Goal: Check status: Check status

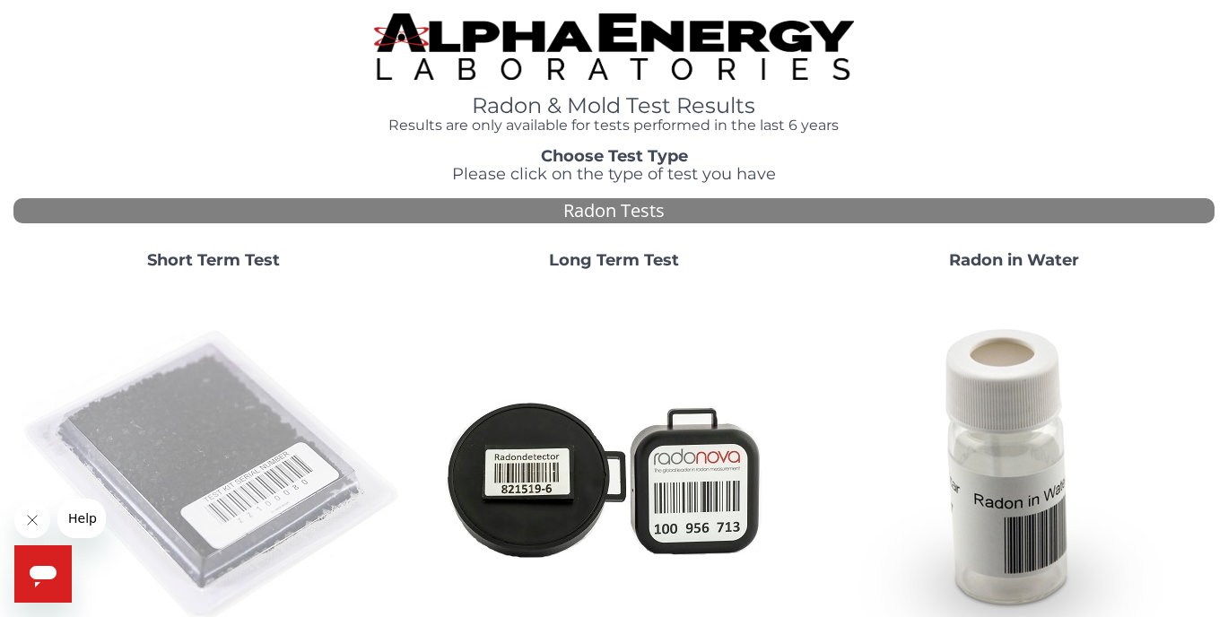
click at [371, 495] on img at bounding box center [214, 477] width 386 height 386
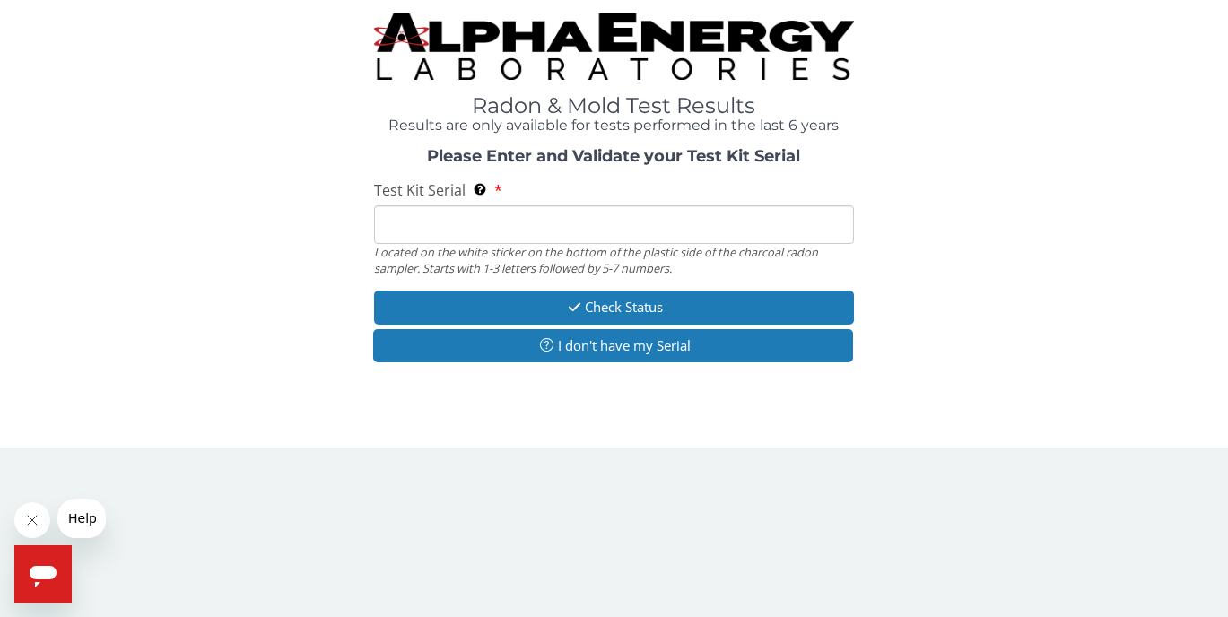
click at [594, 199] on div "Test Kit Serial Located on the white sticker on the bottom of the plastic side …" at bounding box center [614, 228] width 481 height 96
click at [586, 217] on input "Test Kit Serial Located on the white sticker on the bottom of the plastic side …" at bounding box center [614, 224] width 481 height 39
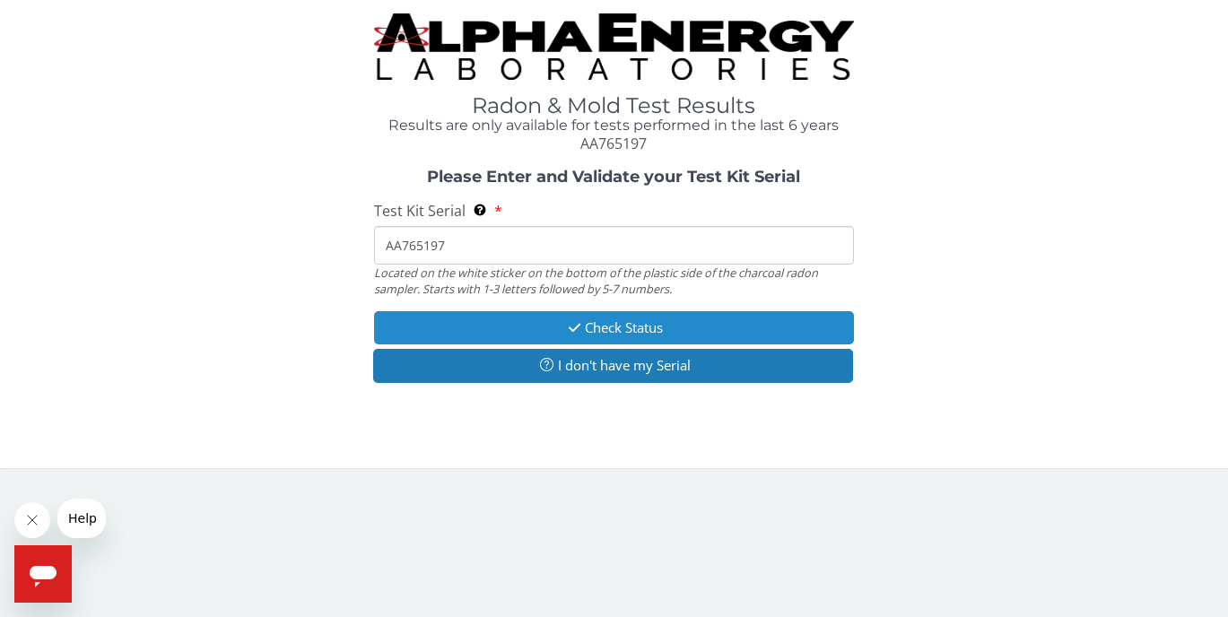
type input "AA765197"
click at [465, 324] on button "Check Status" at bounding box center [614, 327] width 481 height 33
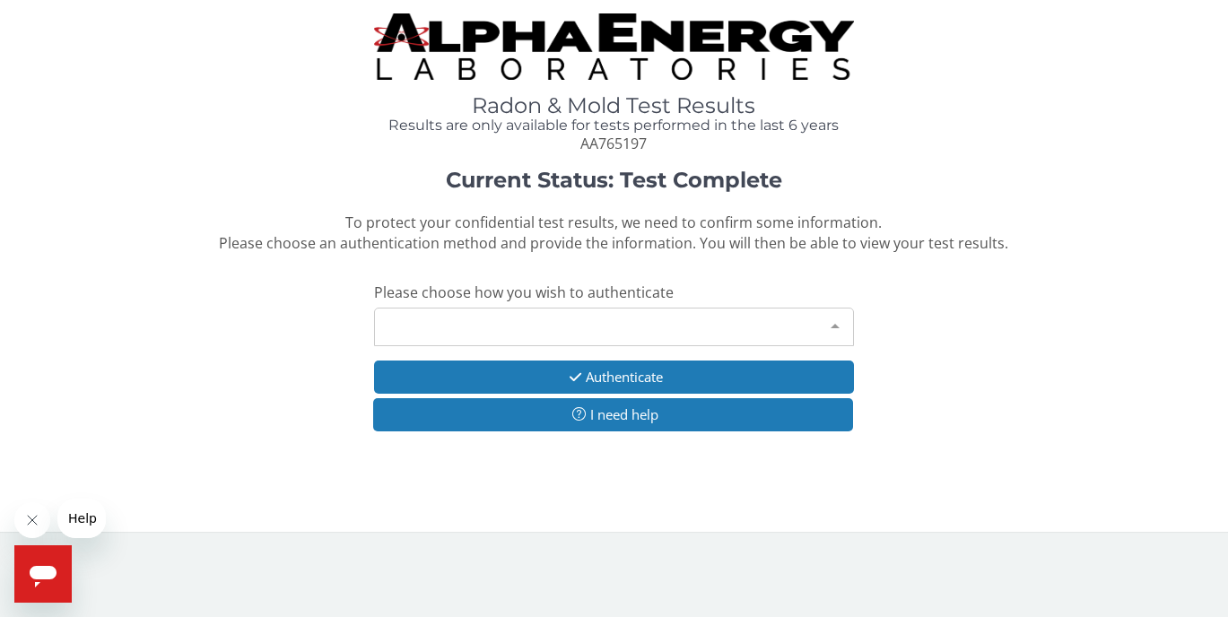
click at [685, 308] on div "Please make a selection" at bounding box center [614, 327] width 481 height 39
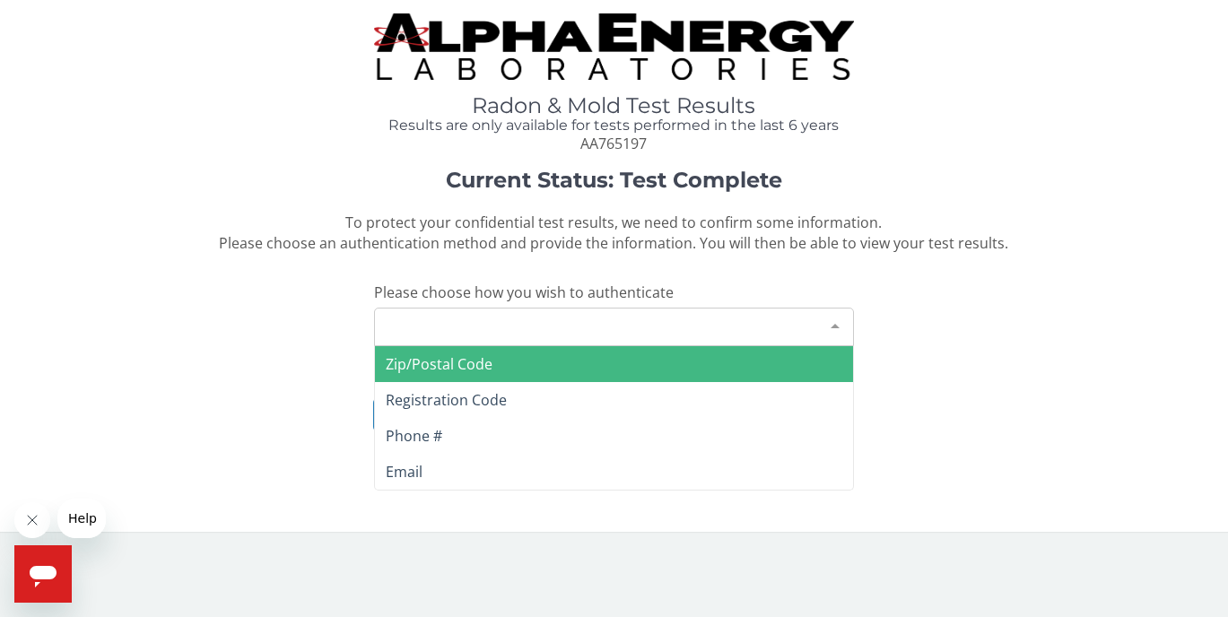
click at [587, 375] on span "Zip/Postal Code" at bounding box center [614, 364] width 479 height 36
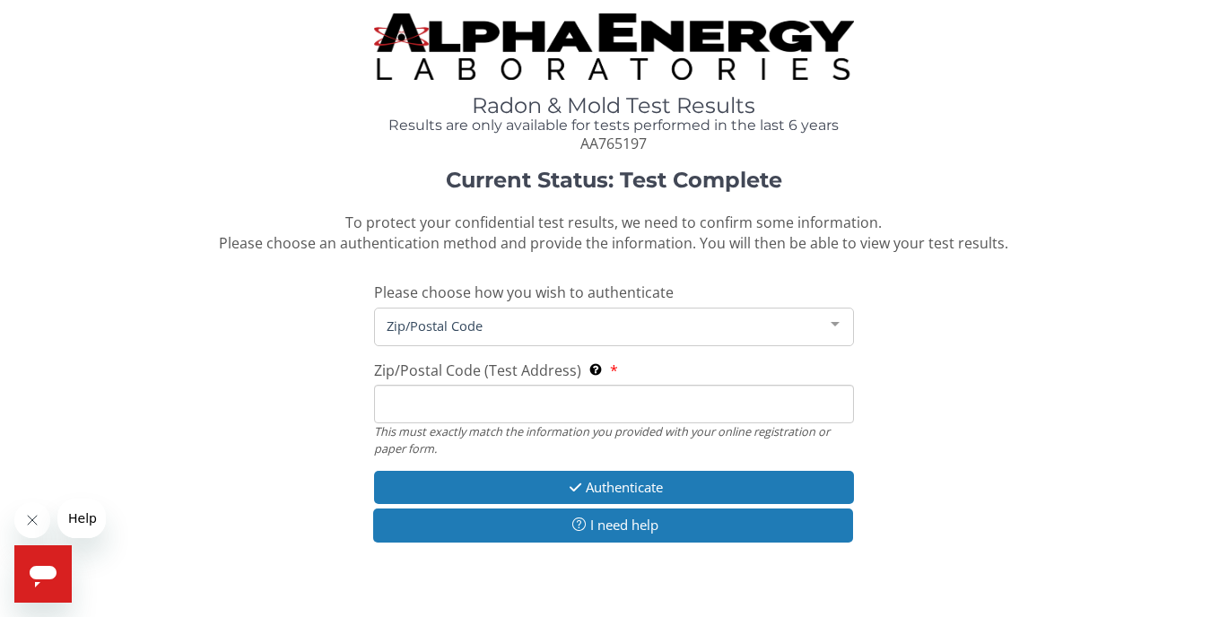
click at [515, 403] on input "Zip/Postal Code (Test Address) This must exactly match the information you prov…" at bounding box center [614, 404] width 481 height 39
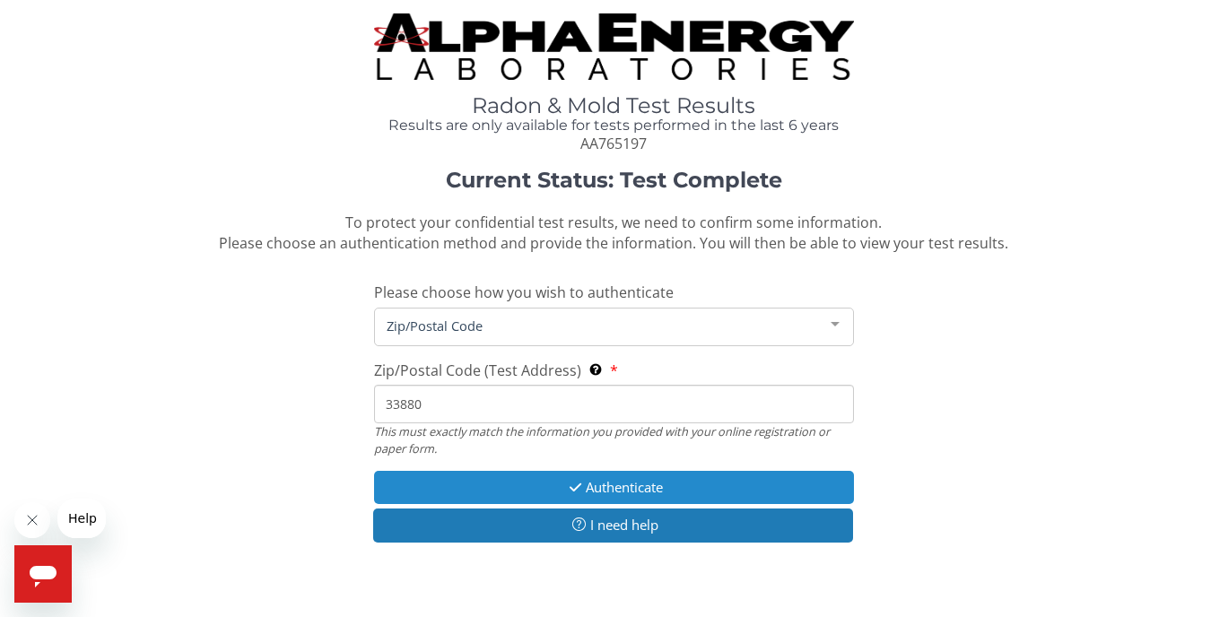
type input "33880"
click at [565, 491] on icon "button" at bounding box center [575, 487] width 21 height 13
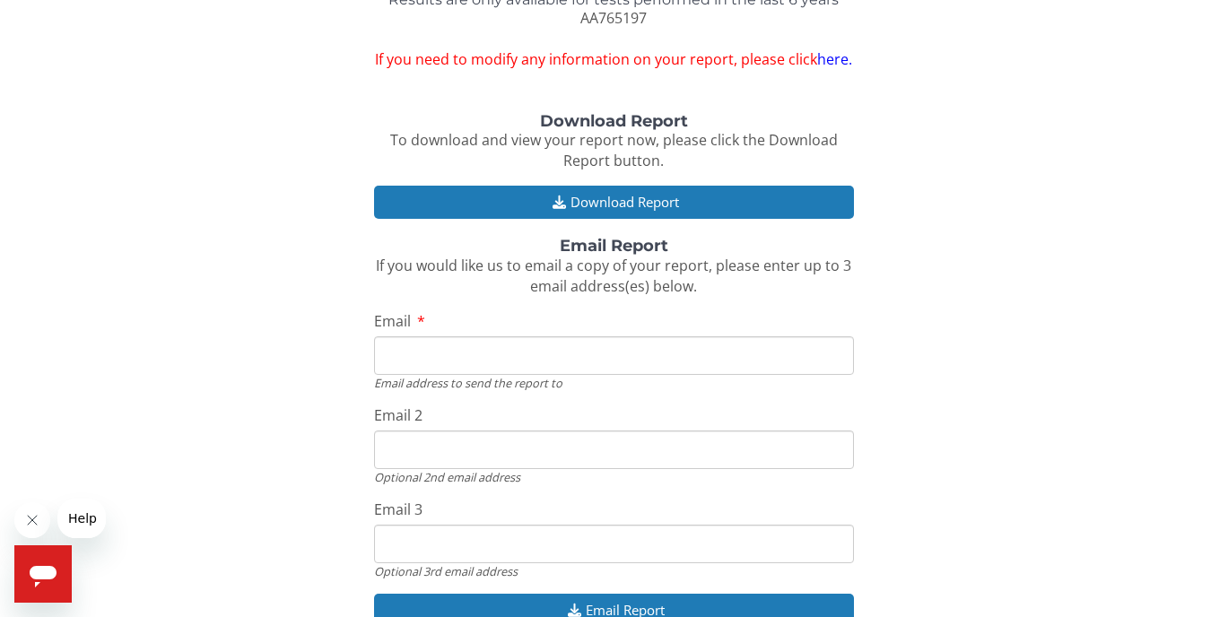
scroll to position [31, 0]
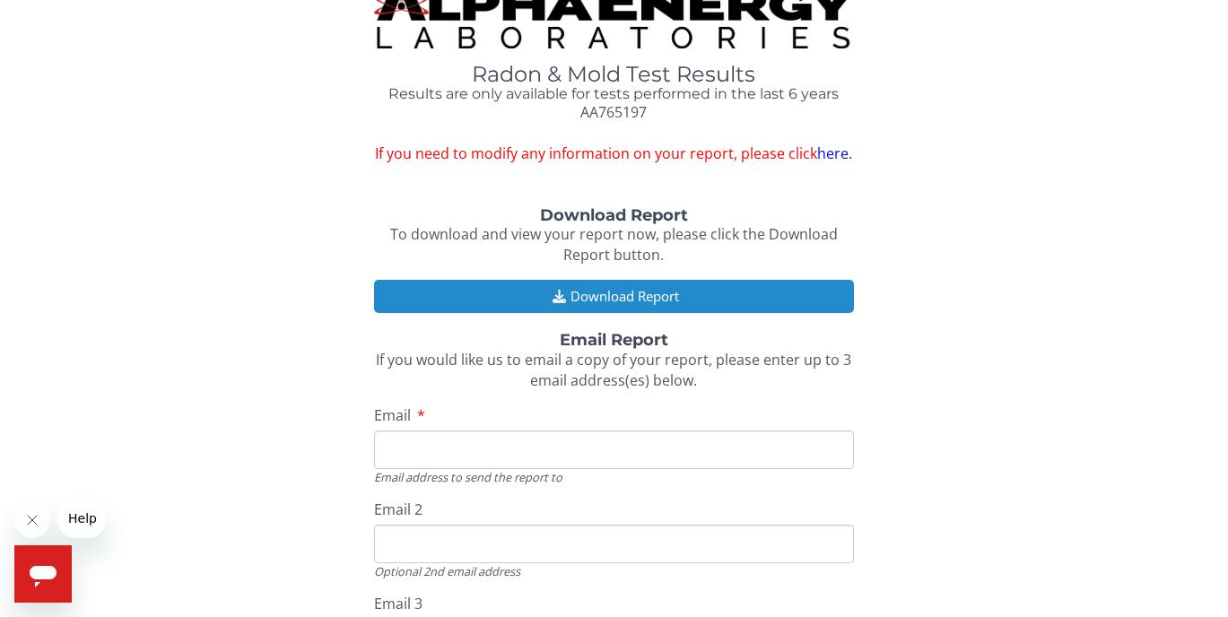
click at [641, 290] on button "Download Report" at bounding box center [614, 296] width 481 height 33
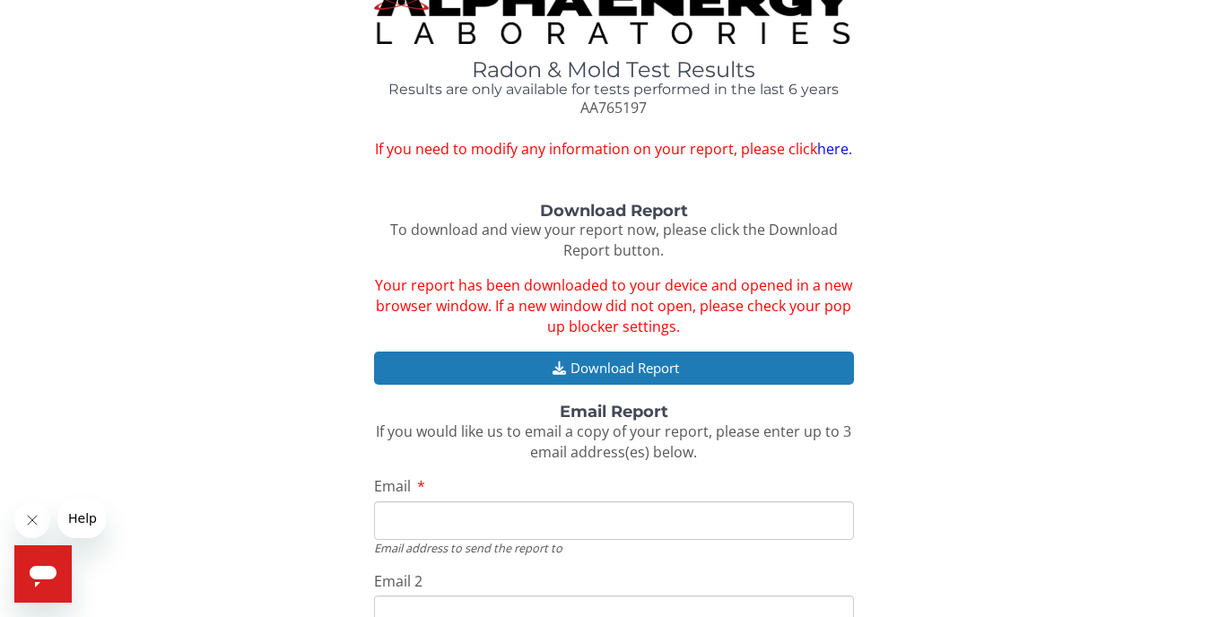
scroll to position [0, 0]
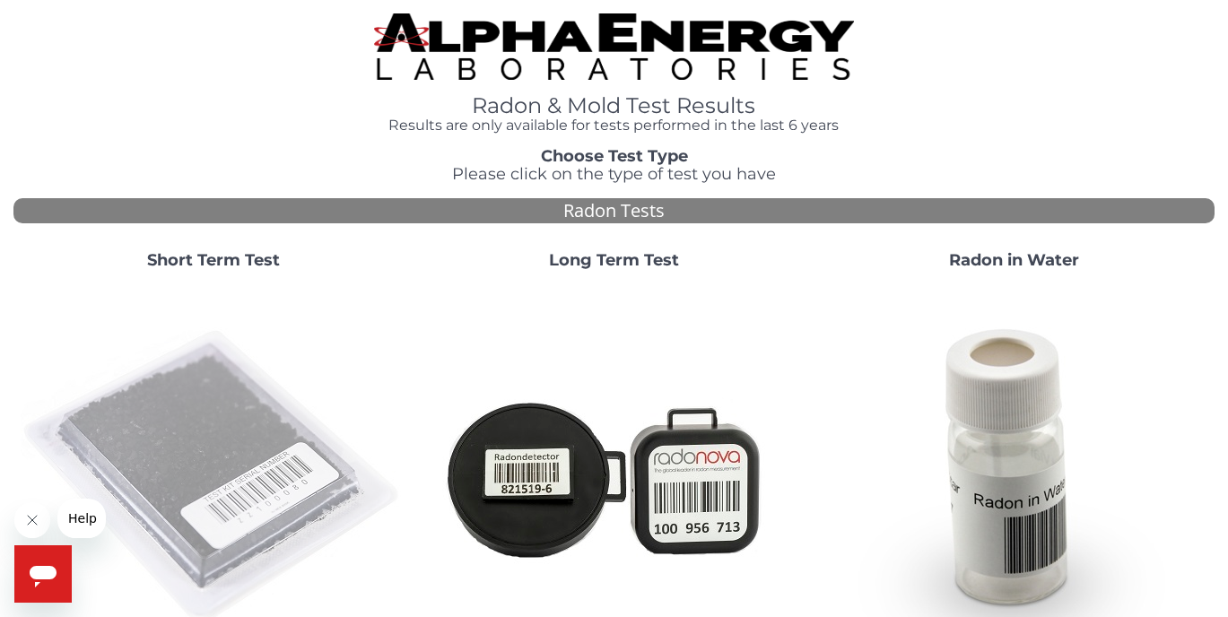
click at [174, 334] on img at bounding box center [214, 477] width 386 height 386
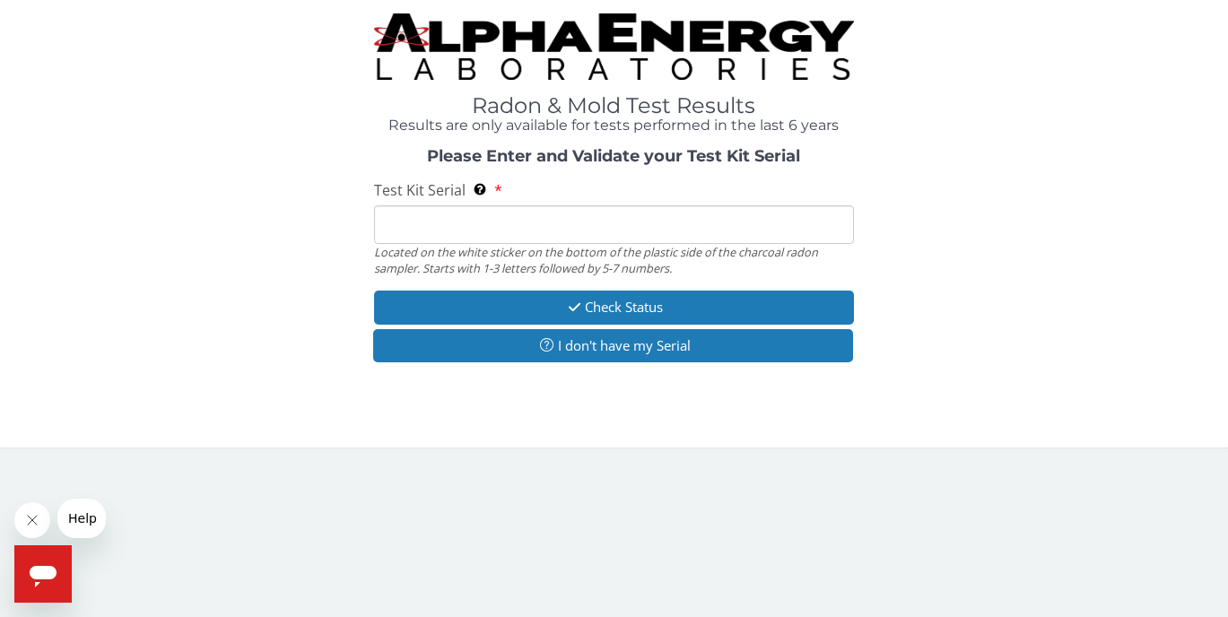
click at [414, 233] on input "Test Kit Serial Located on the white sticker on the bottom of the plastic side …" at bounding box center [614, 224] width 481 height 39
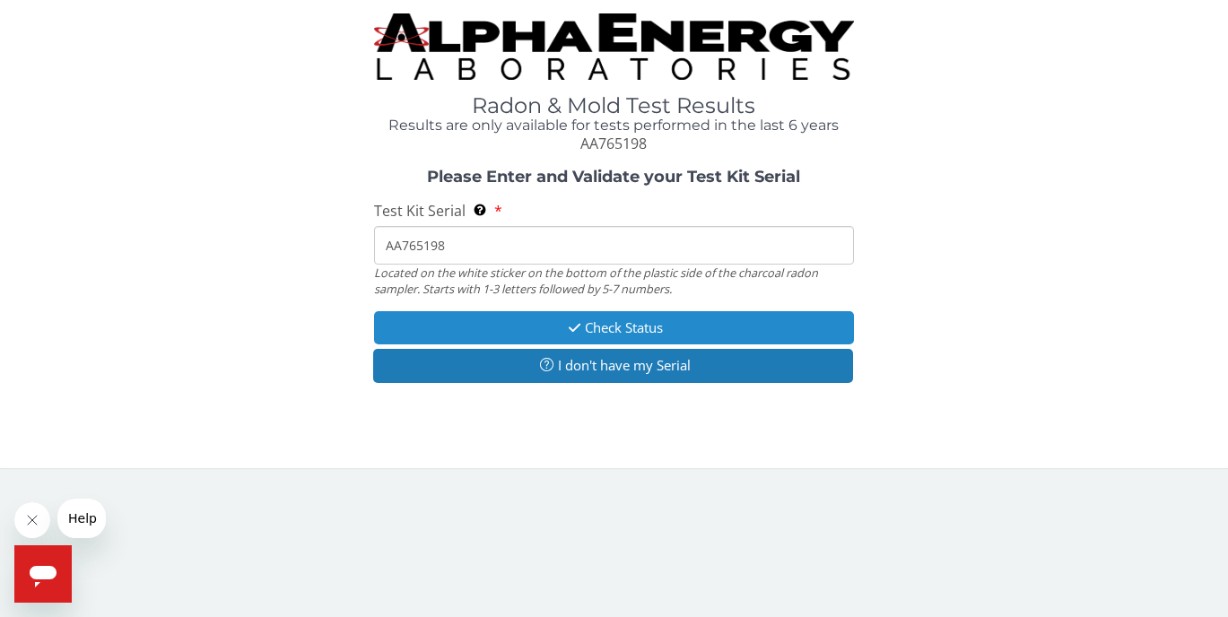
type input "AA765198"
click at [515, 328] on button "Check Status" at bounding box center [614, 327] width 481 height 33
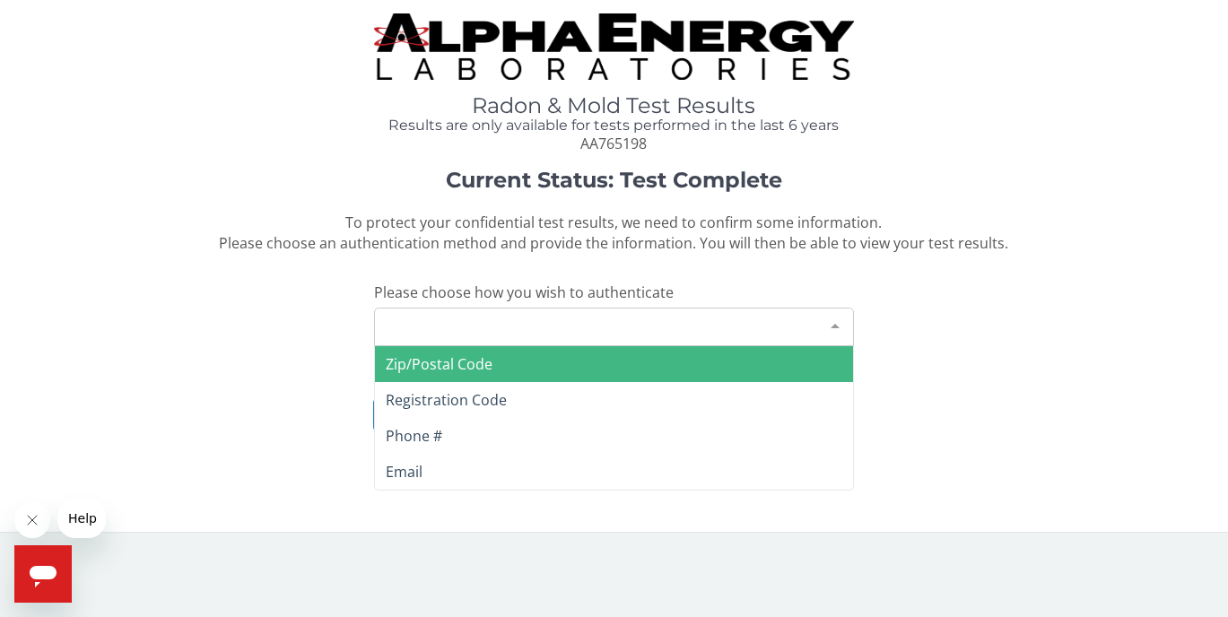
click at [585, 330] on div "Please make a selection" at bounding box center [614, 327] width 481 height 39
click at [515, 365] on span "Zip/Postal Code" at bounding box center [614, 364] width 479 height 36
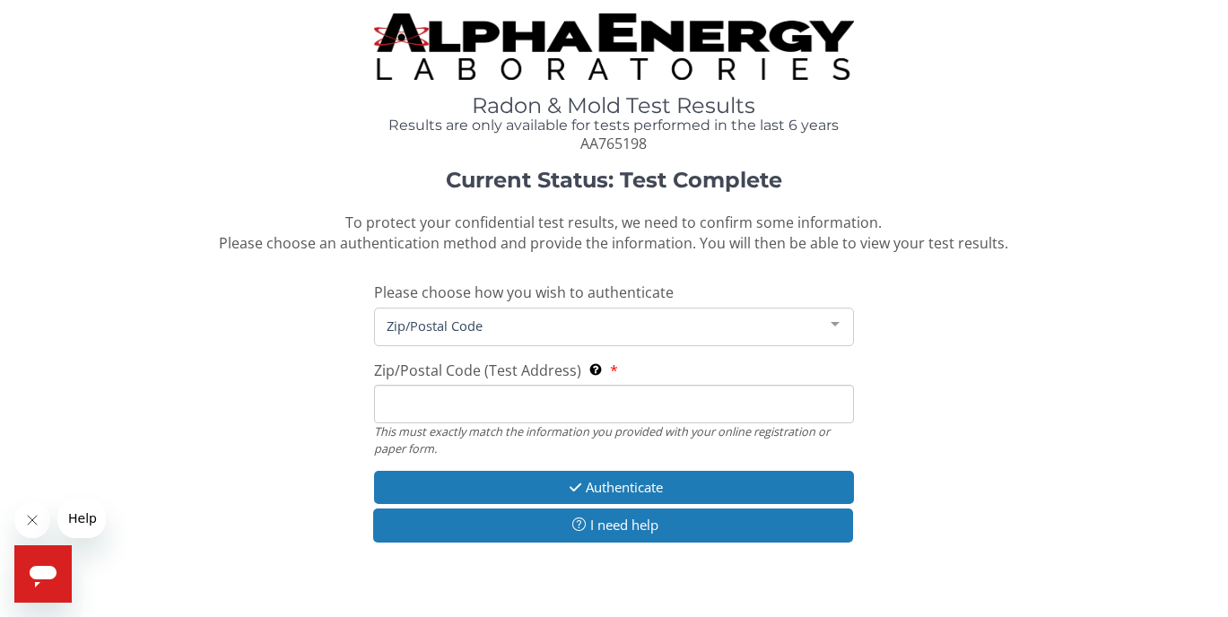
click at [499, 401] on input "Zip/Postal Code (Test Address) This must exactly match the information you prov…" at bounding box center [614, 404] width 481 height 39
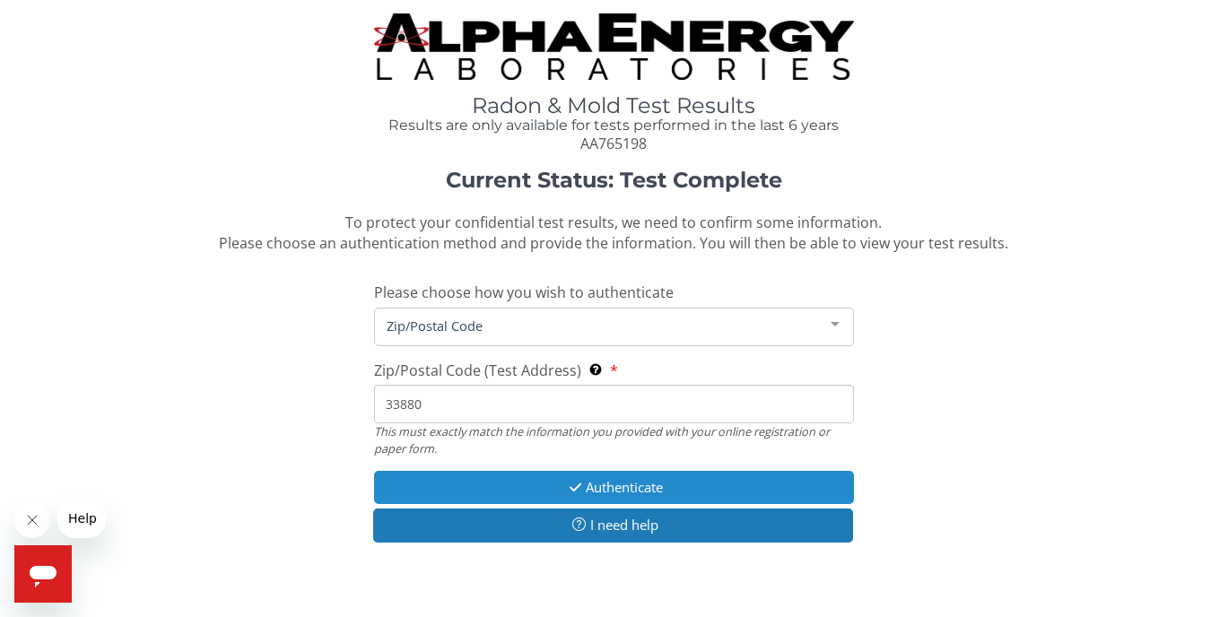
type input "33880"
click at [570, 473] on button "Authenticate" at bounding box center [614, 487] width 481 height 33
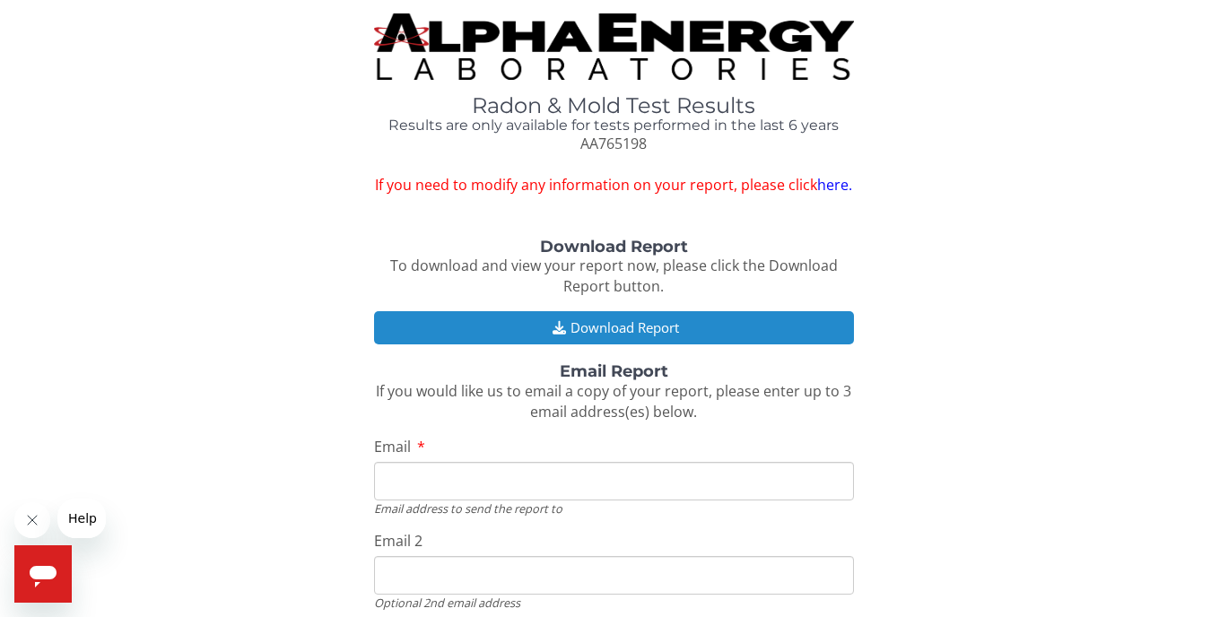
click at [639, 326] on button "Download Report" at bounding box center [614, 327] width 481 height 33
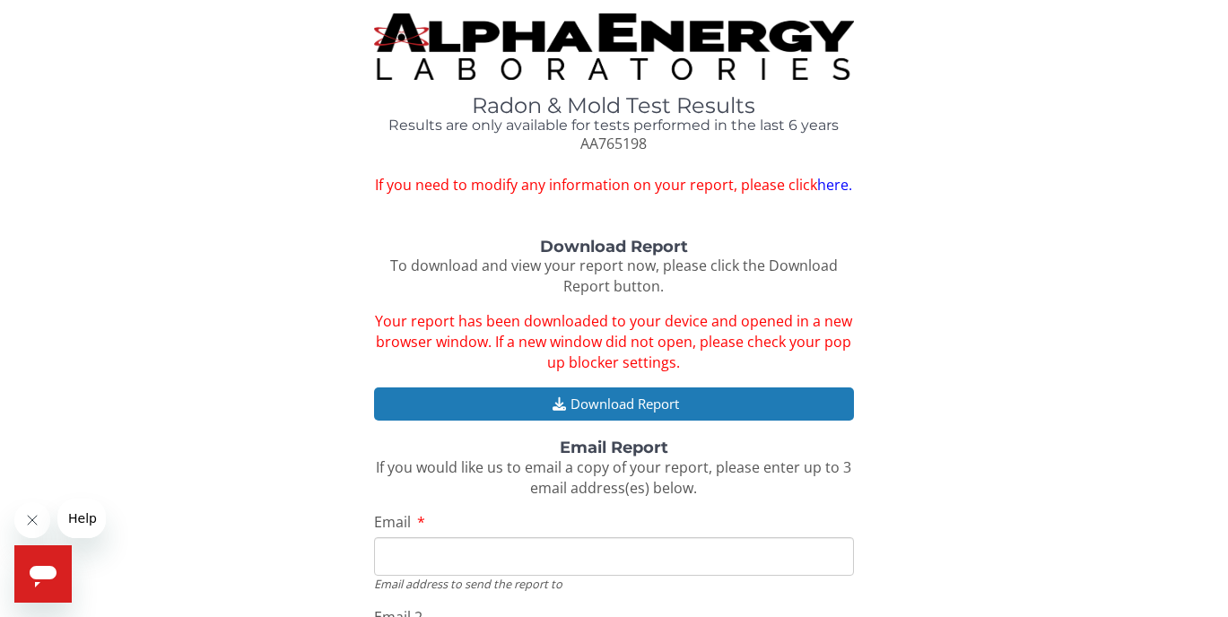
click at [828, 187] on link "here." at bounding box center [834, 185] width 35 height 20
click at [831, 175] on span "If you need to modify any information on your report, please click here." at bounding box center [614, 185] width 481 height 21
click at [836, 186] on link "here." at bounding box center [834, 185] width 35 height 20
